Goal: Task Accomplishment & Management: Manage account settings

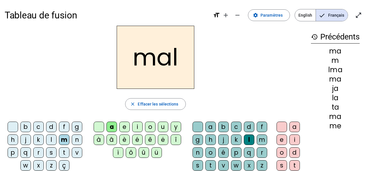
scroll to position [34, 0]
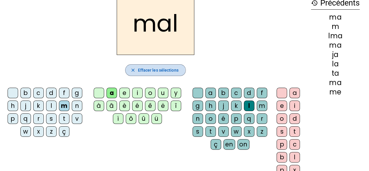
click at [132, 70] on mat-icon "close" at bounding box center [132, 69] width 5 height 5
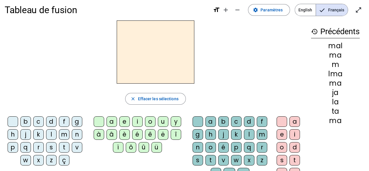
scroll to position [8, 0]
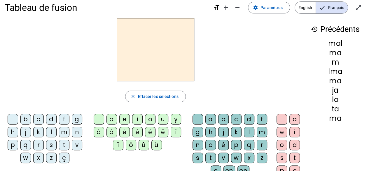
click at [50, 118] on div "d" at bounding box center [51, 119] width 11 height 11
click at [127, 118] on div "e" at bounding box center [124, 119] width 11 height 11
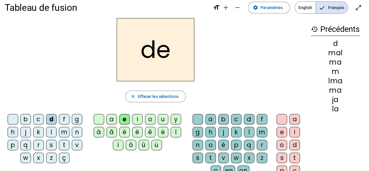
click at [50, 130] on div "l" at bounding box center [51, 132] width 11 height 11
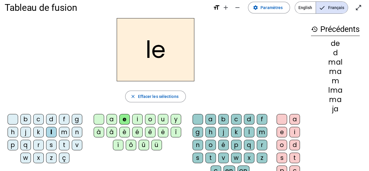
click at [62, 130] on div "m" at bounding box center [64, 132] width 11 height 11
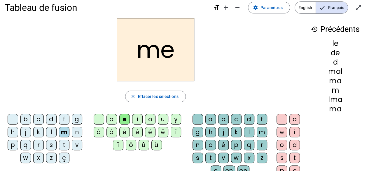
click at [113, 117] on div "a" at bounding box center [112, 119] width 11 height 11
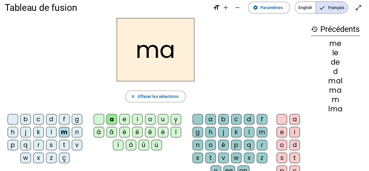
click at [250, 129] on div "l" at bounding box center [249, 132] width 11 height 11
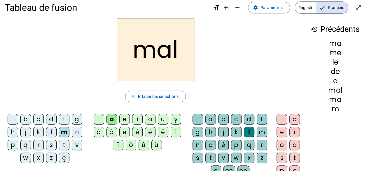
click at [123, 118] on div "e" at bounding box center [124, 119] width 11 height 11
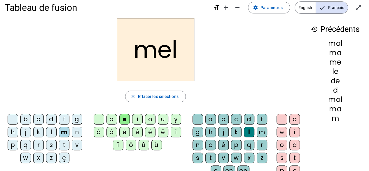
click at [250, 130] on div "l" at bounding box center [249, 132] width 11 height 11
click at [248, 132] on div "l" at bounding box center [249, 132] width 11 height 11
click at [132, 102] on span "button" at bounding box center [155, 96] width 60 height 14
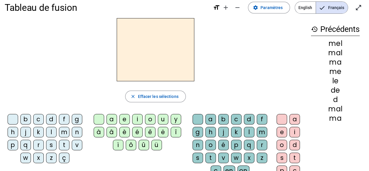
click at [62, 131] on div "m" at bounding box center [64, 132] width 11 height 11
click at [112, 115] on div "a" at bounding box center [112, 119] width 11 height 11
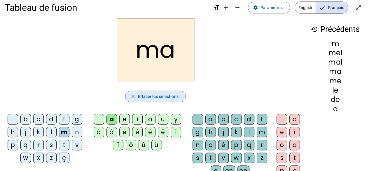
click at [133, 95] on mat-icon "close" at bounding box center [132, 96] width 5 height 5
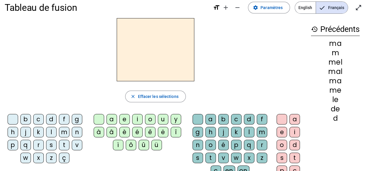
click at [64, 134] on div "m" at bounding box center [64, 132] width 11 height 11
click at [125, 117] on div "e" at bounding box center [124, 119] width 11 height 11
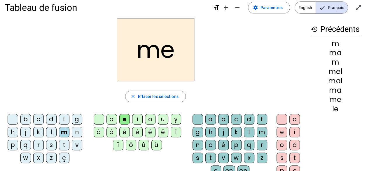
click at [148, 118] on div "o" at bounding box center [150, 119] width 11 height 11
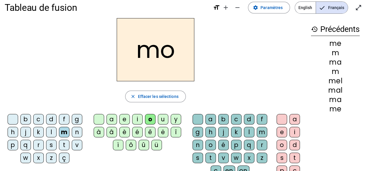
click at [159, 118] on div "u" at bounding box center [163, 119] width 11 height 11
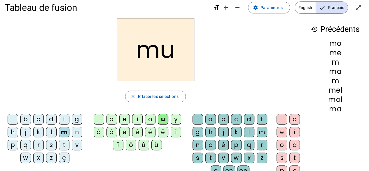
click at [112, 120] on div "a" at bounding box center [112, 119] width 11 height 11
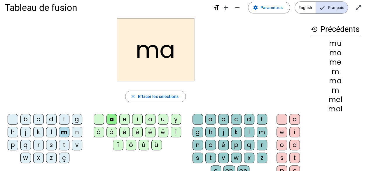
click at [49, 118] on div "d" at bounding box center [51, 119] width 11 height 11
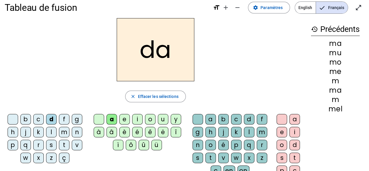
click at [126, 118] on div "e" at bounding box center [124, 119] width 11 height 11
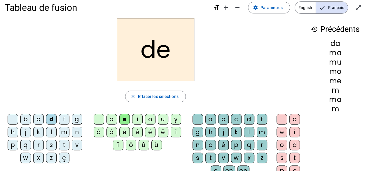
click at [137, 117] on div "i" at bounding box center [137, 119] width 11 height 11
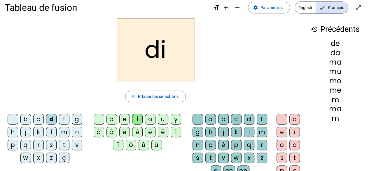
click at [150, 119] on div "o" at bounding box center [150, 119] width 11 height 11
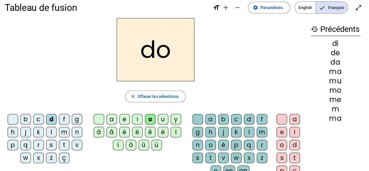
click at [161, 117] on div "u" at bounding box center [163, 119] width 11 height 11
click at [64, 144] on div "t" at bounding box center [64, 144] width 11 height 11
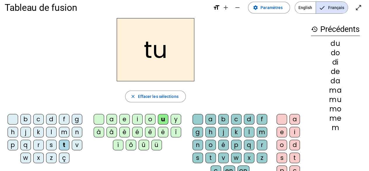
click at [139, 118] on div "i" at bounding box center [137, 119] width 11 height 11
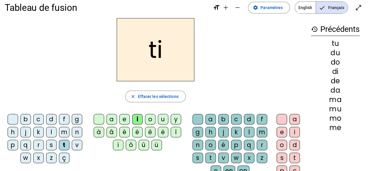
click at [258, 144] on div "r" at bounding box center [262, 144] width 11 height 11
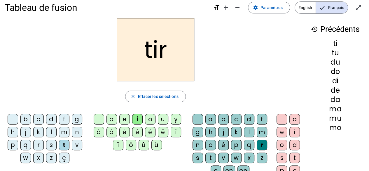
click at [284, 130] on div "e" at bounding box center [282, 132] width 11 height 11
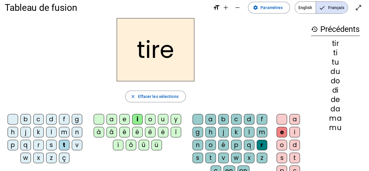
click at [282, 118] on div at bounding box center [282, 119] width 11 height 11
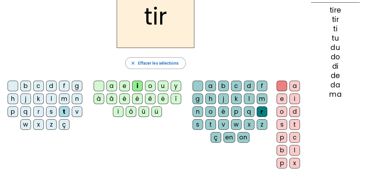
scroll to position [40, 0]
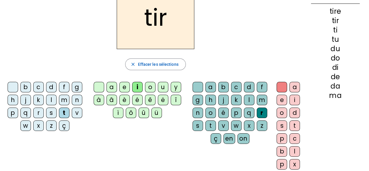
click at [48, 88] on div "d" at bounding box center [51, 87] width 11 height 11
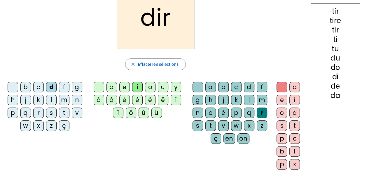
click at [125, 85] on div "e" at bounding box center [124, 87] width 11 height 11
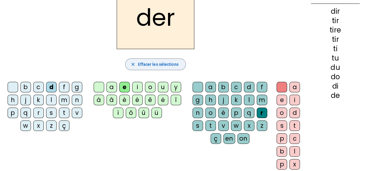
click at [158, 64] on span "Effacer les sélections" at bounding box center [158, 64] width 41 height 7
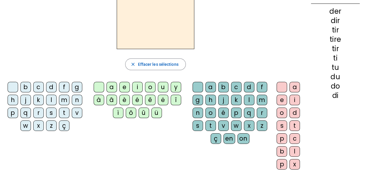
click at [49, 87] on div "d" at bounding box center [51, 87] width 11 height 11
click at [124, 85] on div "e" at bounding box center [124, 87] width 11 height 11
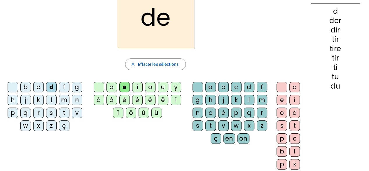
click at [50, 99] on div "l" at bounding box center [51, 100] width 11 height 11
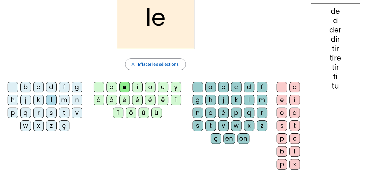
click at [111, 89] on div "a" at bounding box center [112, 87] width 11 height 11
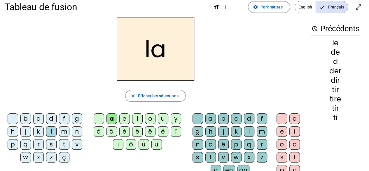
scroll to position [8, 0]
click at [227, 7] on mat-icon "add" at bounding box center [225, 7] width 7 height 7
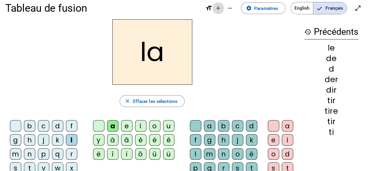
click at [219, 9] on mat-icon "add" at bounding box center [218, 8] width 7 height 7
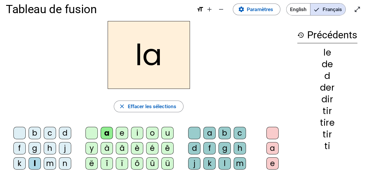
click at [198, 10] on mat-icon "format_size" at bounding box center [200, 9] width 7 height 7
click at [203, 9] on span "Augmenter la taille de la police" at bounding box center [210, 9] width 14 height 14
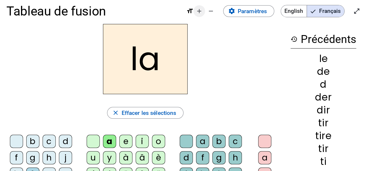
click at [212, 11] on mat-icon "remove" at bounding box center [210, 11] width 7 height 7
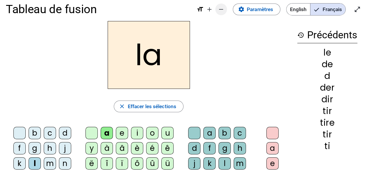
click at [218, 8] on mat-icon "remove" at bounding box center [221, 9] width 7 height 7
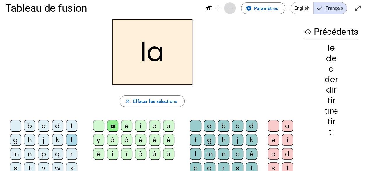
click at [229, 7] on mat-icon "remove" at bounding box center [229, 8] width 7 height 7
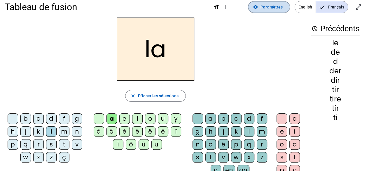
click at [273, 7] on span "Paramètres" at bounding box center [272, 7] width 22 height 7
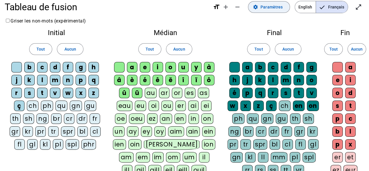
scroll to position [3, 0]
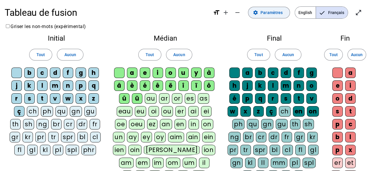
click at [269, 13] on span "Paramètres" at bounding box center [272, 12] width 22 height 7
click at [270, 11] on span "Paramètres" at bounding box center [272, 12] width 22 height 7
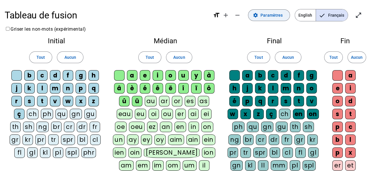
scroll to position [0, 0]
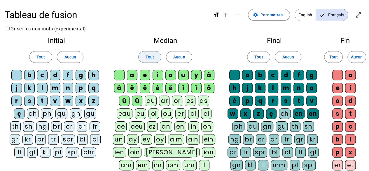
click at [151, 58] on span "Tout" at bounding box center [150, 56] width 8 height 7
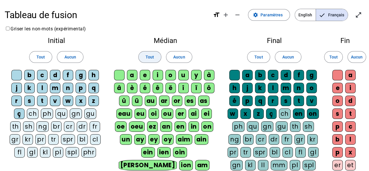
click at [149, 55] on span "Tout" at bounding box center [150, 56] width 8 height 7
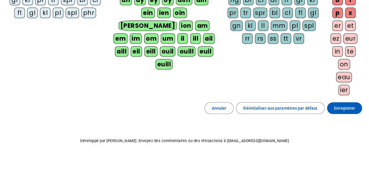
scroll to position [139, 0]
click at [342, 108] on span "Enregistrer" at bounding box center [344, 107] width 21 height 7
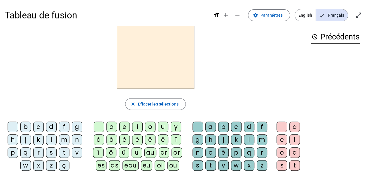
click at [268, 14] on span "Paramètres" at bounding box center [272, 15] width 22 height 7
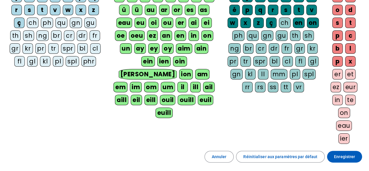
scroll to position [93, 0]
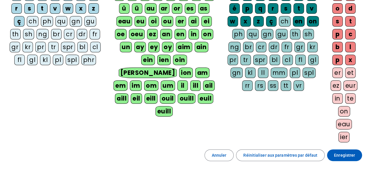
click at [268, 154] on span "Réinitialiser aux paramètres par défaut" at bounding box center [280, 154] width 74 height 7
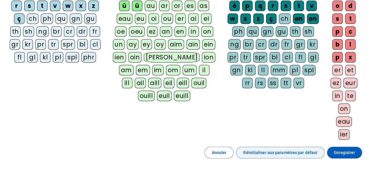
scroll to position [97, 0]
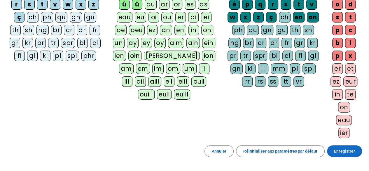
click at [344, 153] on span at bounding box center [344, 151] width 35 height 14
